Goal: Navigation & Orientation: Go to known website

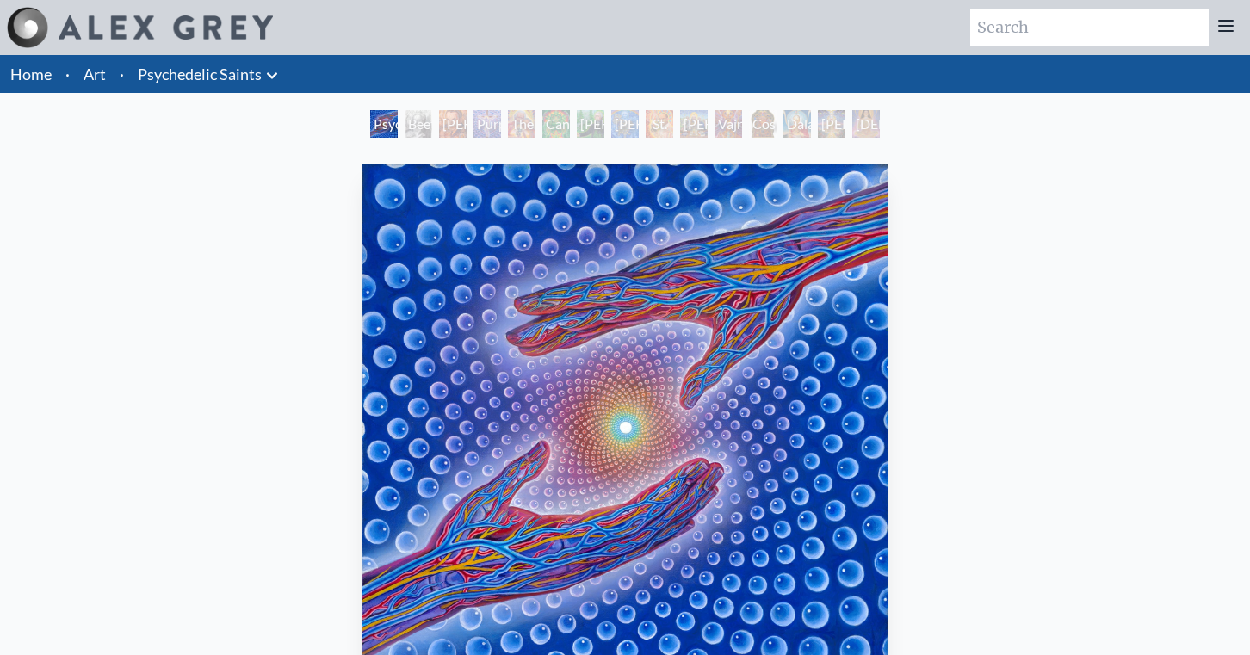
click at [40, 69] on link "Home" at bounding box center [30, 74] width 41 height 19
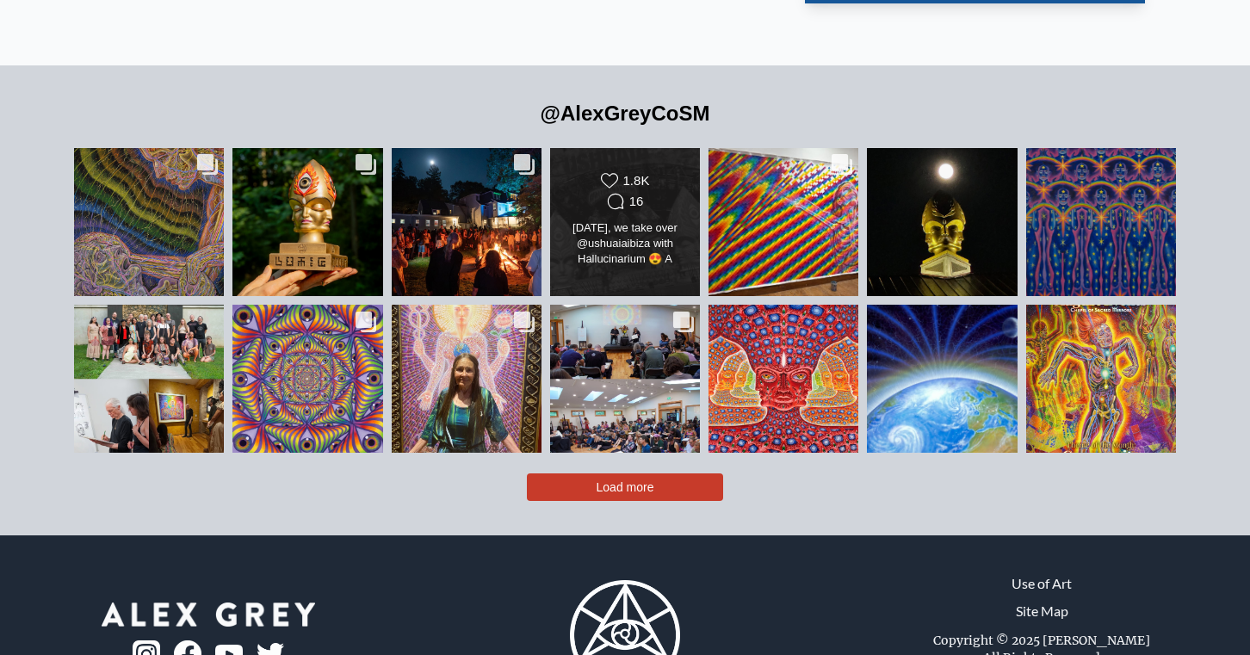
scroll to position [3881, 0]
